Goal: Task Accomplishment & Management: Manage account settings

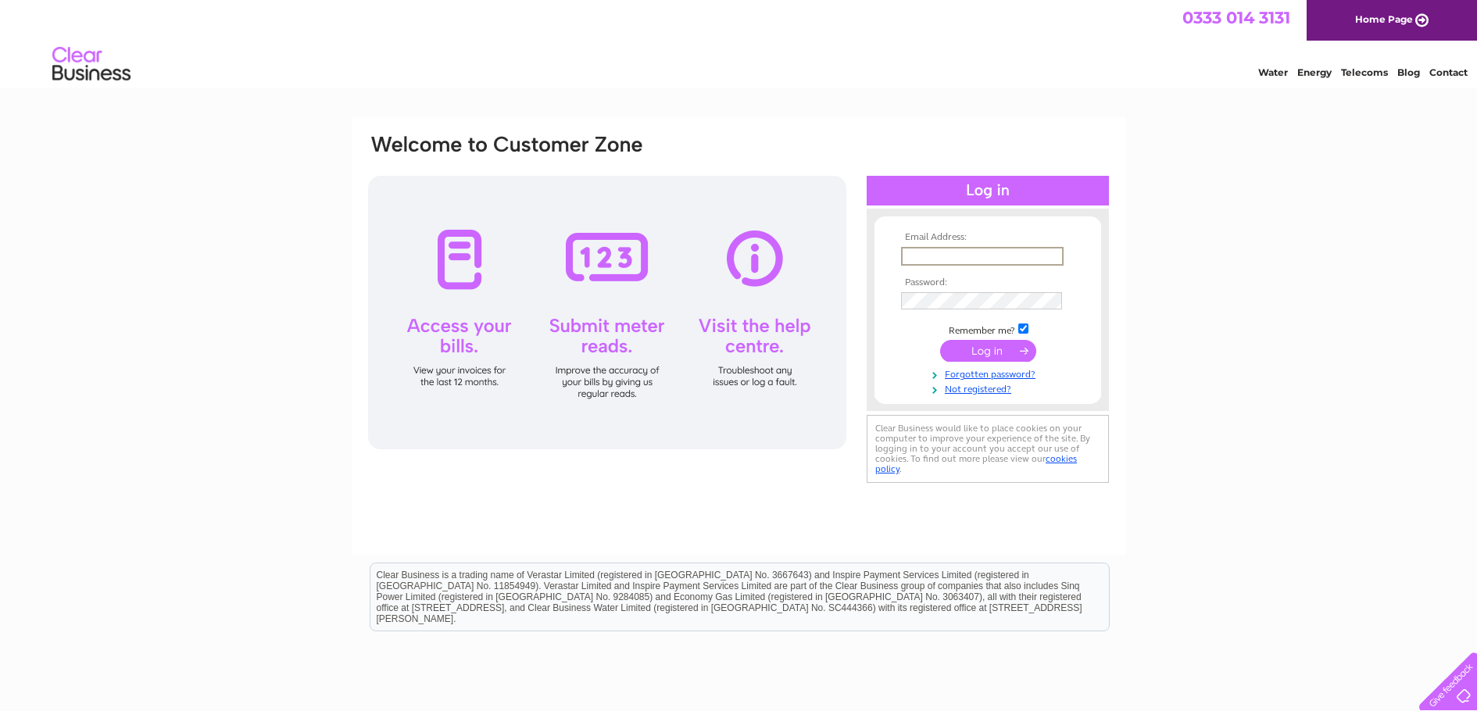
type input "shiremotors@aol.com"
click at [940, 340] on input "submit" at bounding box center [988, 351] width 96 height 22
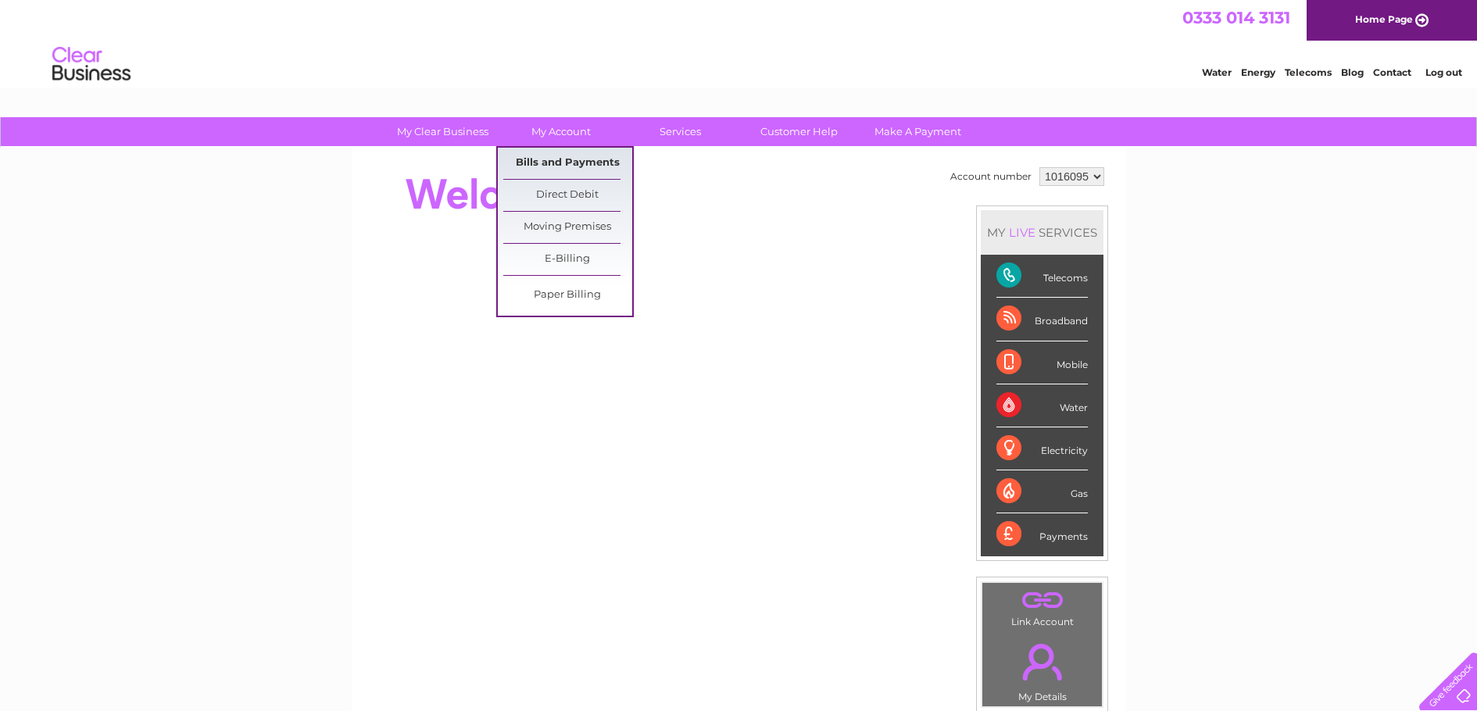
click at [557, 163] on link "Bills and Payments" at bounding box center [567, 163] width 129 height 31
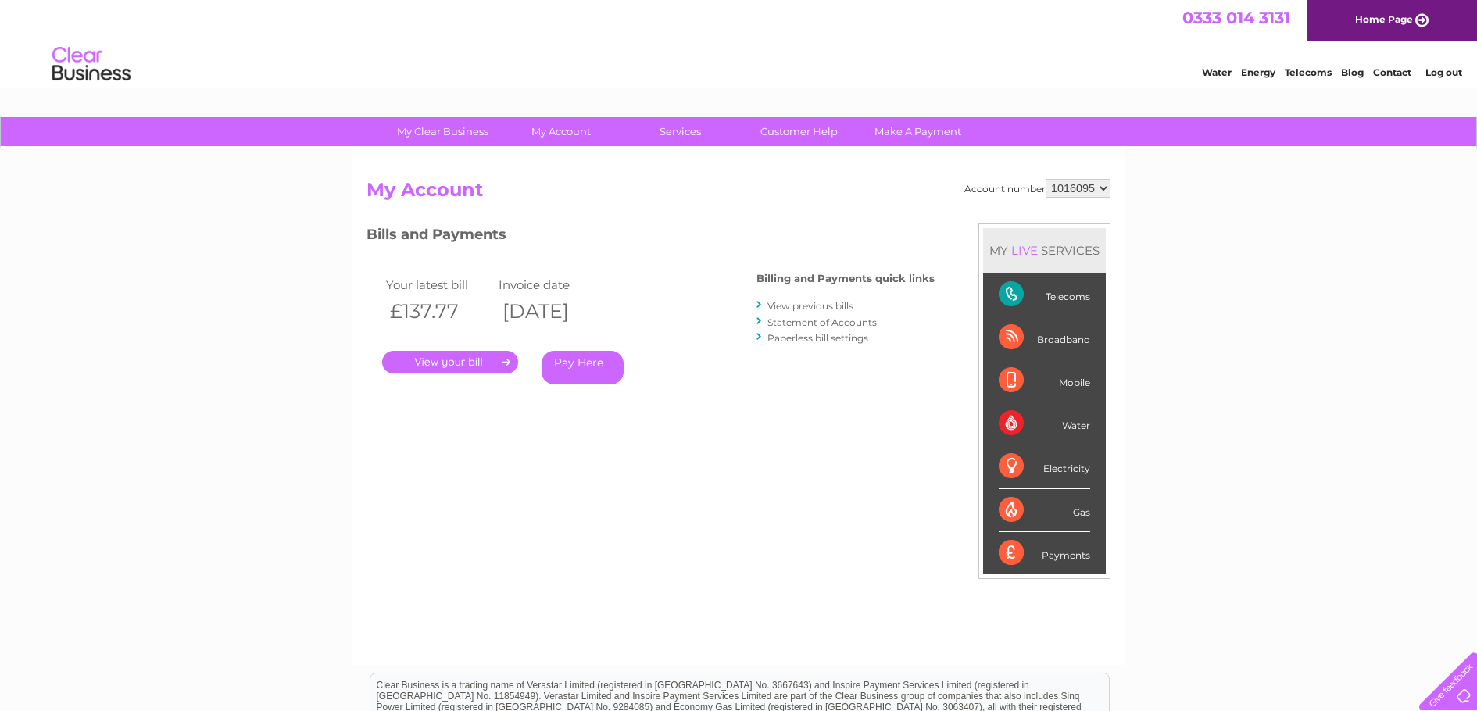
click at [450, 362] on link "." at bounding box center [450, 362] width 136 height 23
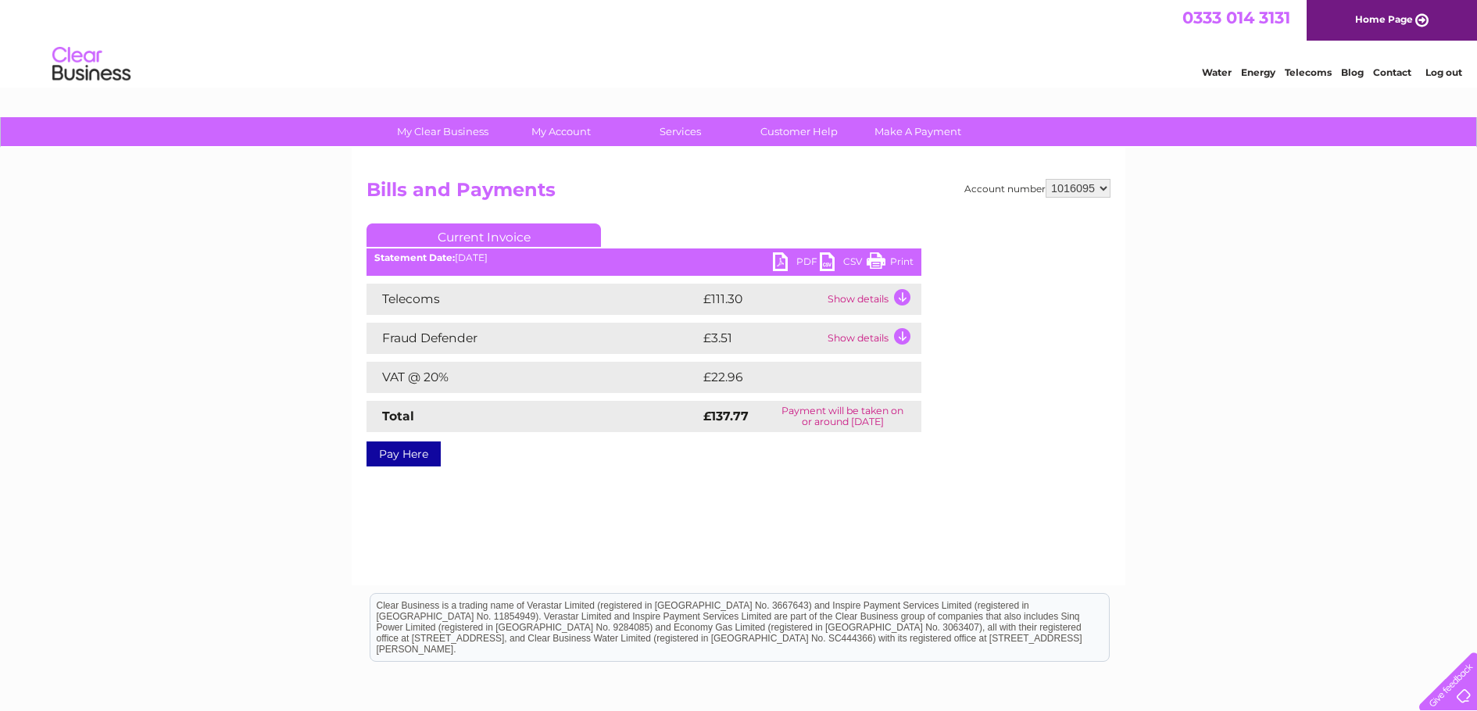
click at [778, 261] on link "PDF" at bounding box center [796, 263] width 47 height 23
click at [1437, 73] on link "Log out" at bounding box center [1444, 72] width 37 height 12
